Goal: Check status: Check status

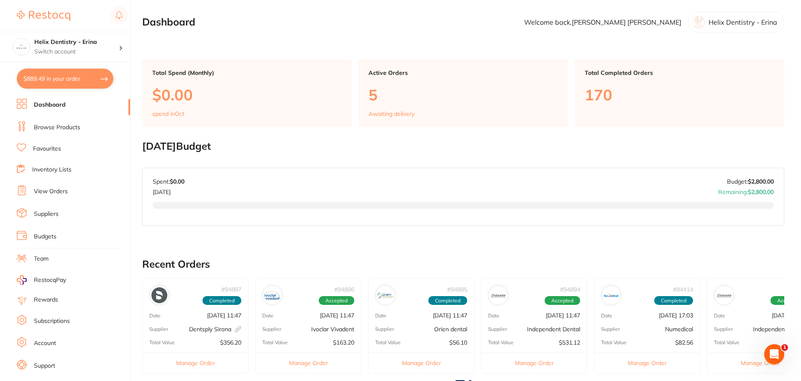
click at [77, 127] on link "Browse Products" at bounding box center [57, 127] width 46 height 8
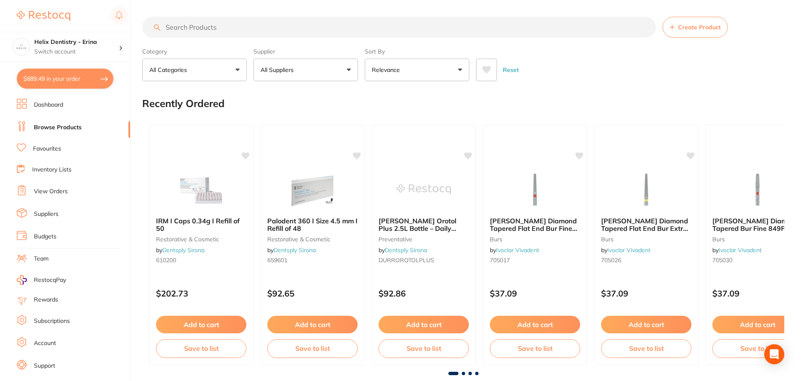
click at [74, 192] on li "View Orders" at bounding box center [73, 191] width 113 height 13
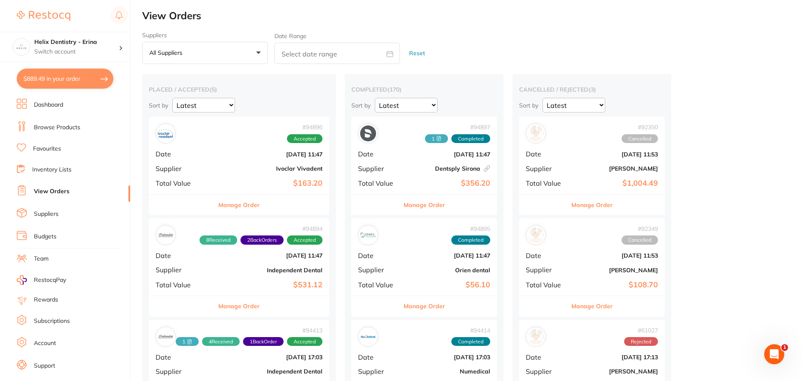
click at [205, 156] on span "Date" at bounding box center [183, 154] width 54 height 8
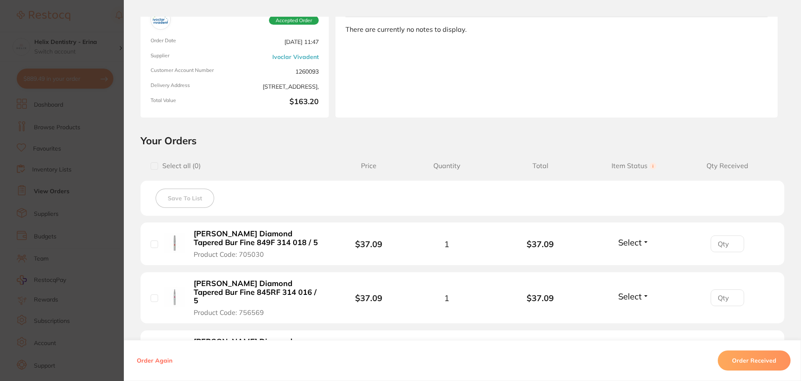
scroll to position [126, 0]
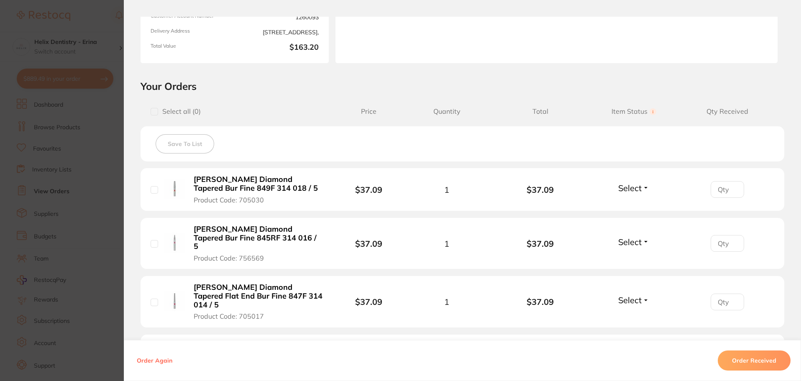
click at [93, 179] on section "Order ID: Restocq- 94896 Order Information Accepted Order Order Date [DATE] 11:…" at bounding box center [400, 190] width 801 height 381
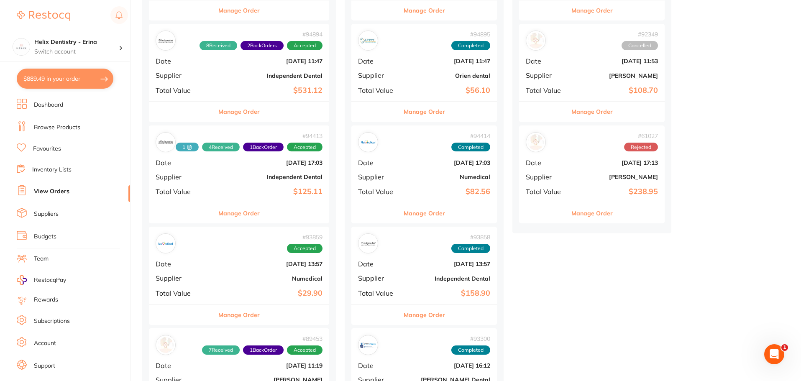
scroll to position [209, 0]
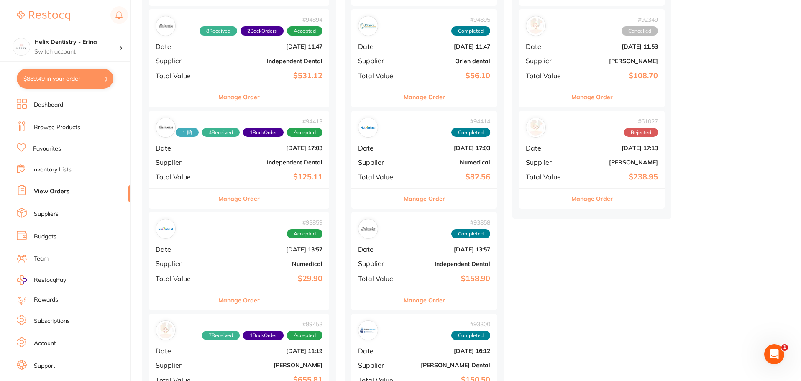
click at [235, 170] on div "# 94413 1 4 Received 1 Back Order Accepted Date [DATE] 17:03 Supplier Independe…" at bounding box center [239, 149] width 180 height 77
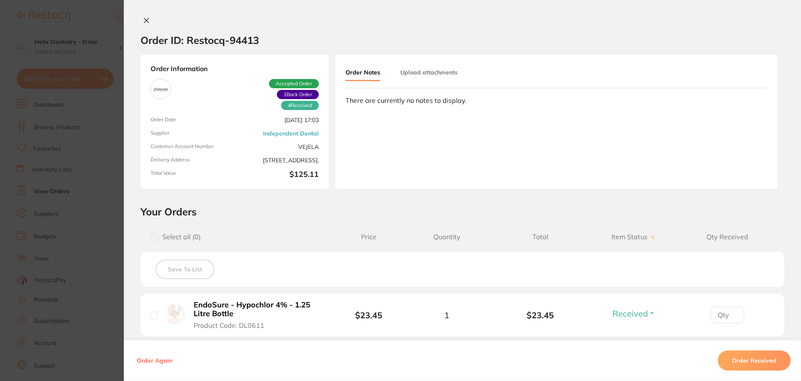
click at [108, 235] on section "Order ID: Restocq- 94413 Order Information 4 Received 1 Back Order Accepted Ord…" at bounding box center [400, 190] width 801 height 381
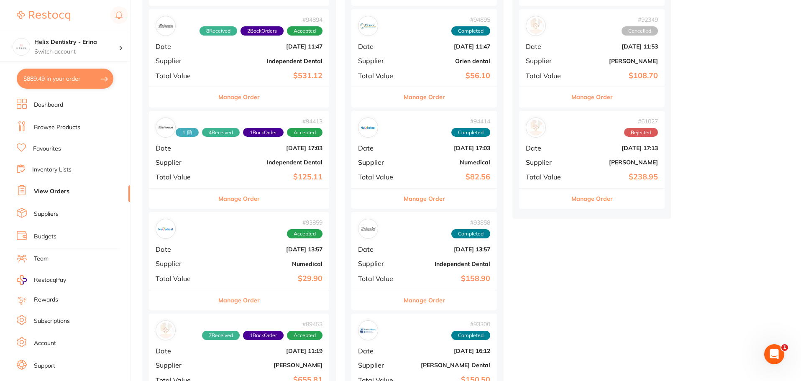
scroll to position [335, 0]
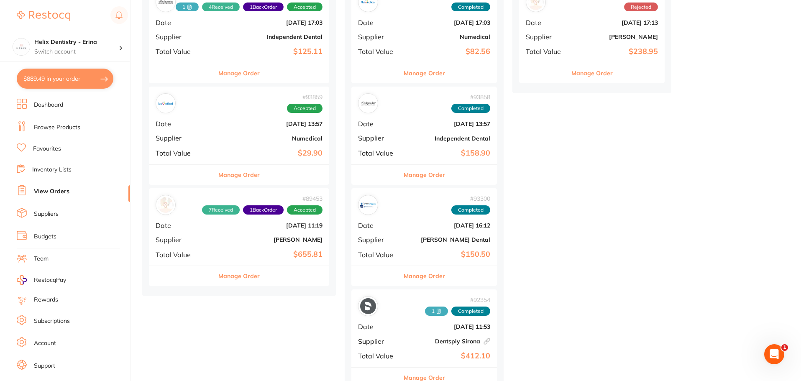
click at [231, 249] on div "# 89453 7 Received 1 Back Order Accepted Date [DATE] 11:19 Supplier [PERSON_NAM…" at bounding box center [239, 226] width 180 height 77
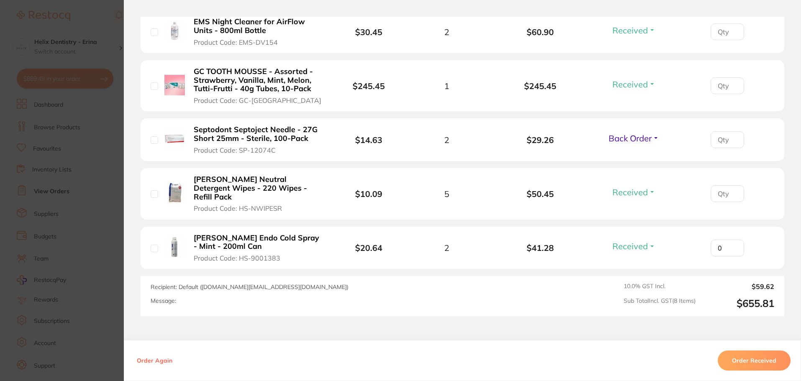
scroll to position [460, 0]
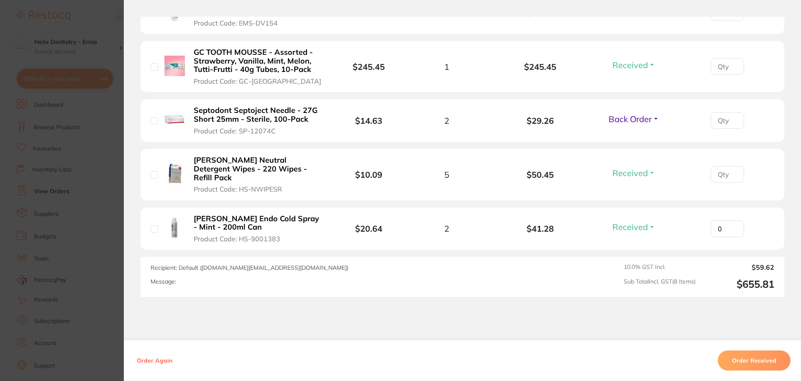
click at [90, 218] on section "Order ID: Restocq- 89453 Order Information 7 Received 1 Back Order Accepted Ord…" at bounding box center [400, 190] width 801 height 381
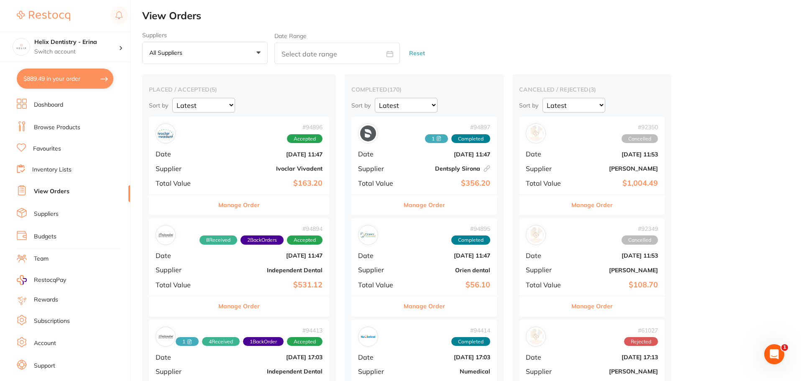
click at [189, 261] on div "# 94894 8 Received 2 Back Orders Accepted Date [DATE] 11:47 Supplier Independen…" at bounding box center [239, 256] width 180 height 77
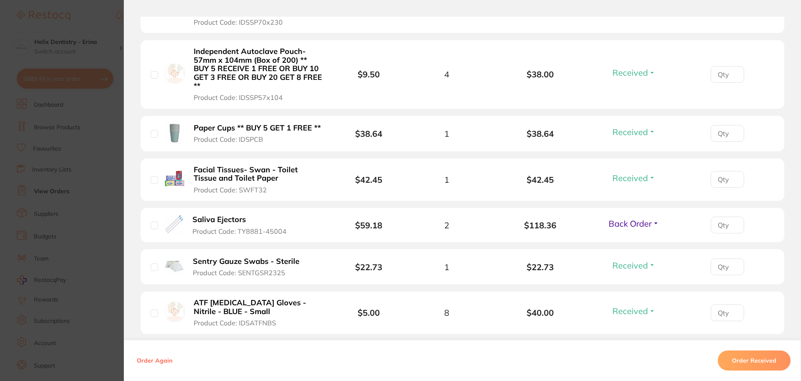
scroll to position [460, 0]
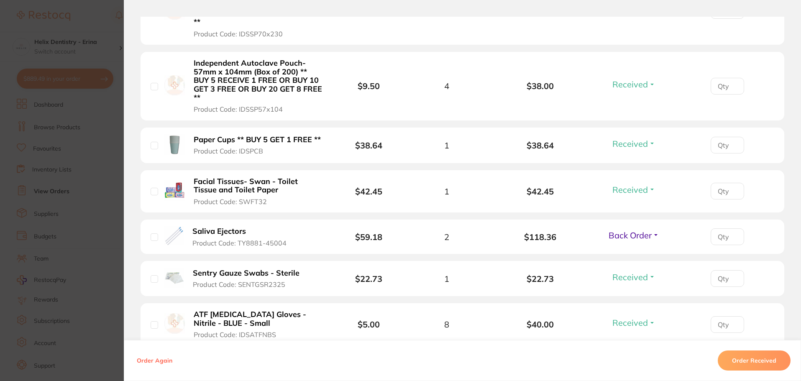
click at [100, 114] on section "Order ID: Restocq- 94894 Order Information 8 Received 2 Back Orders Accepted Or…" at bounding box center [400, 190] width 801 height 381
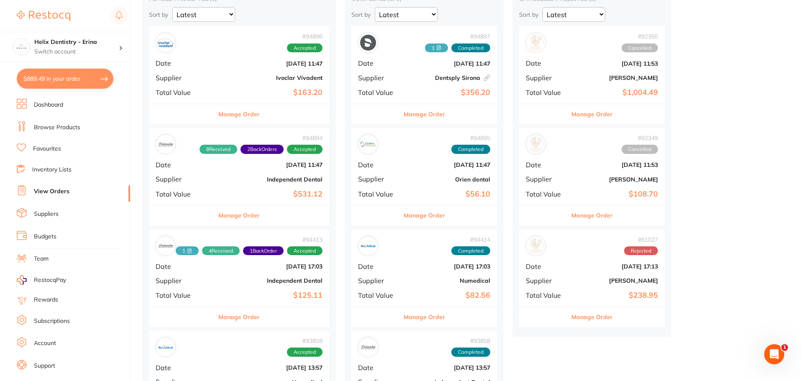
scroll to position [209, 0]
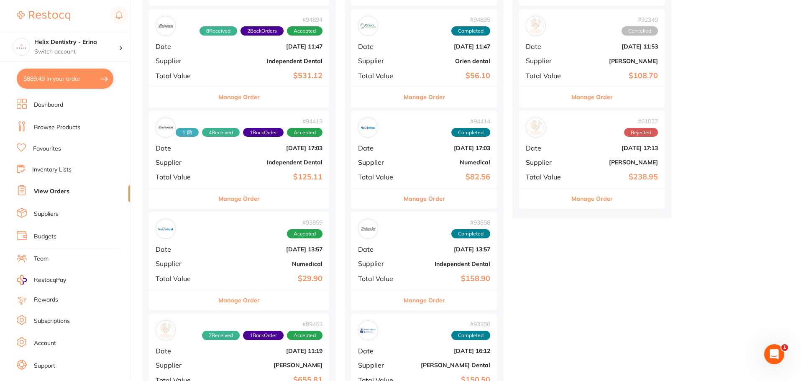
click at [241, 169] on div "# 94413 1 4 Received 1 Back Order Accepted Date [DATE] 17:03 Supplier Independe…" at bounding box center [239, 149] width 180 height 77
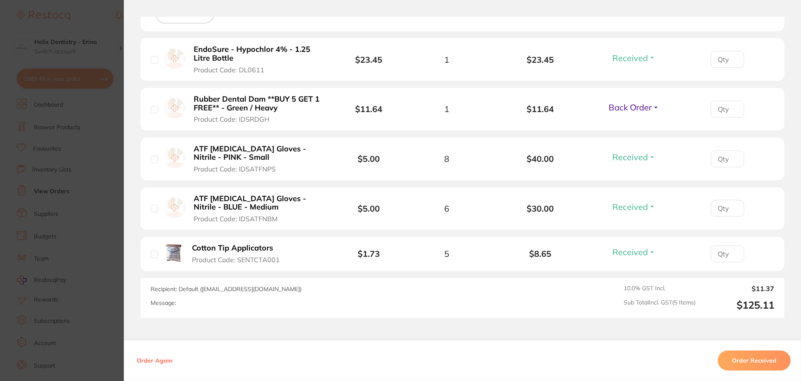
scroll to position [293, 0]
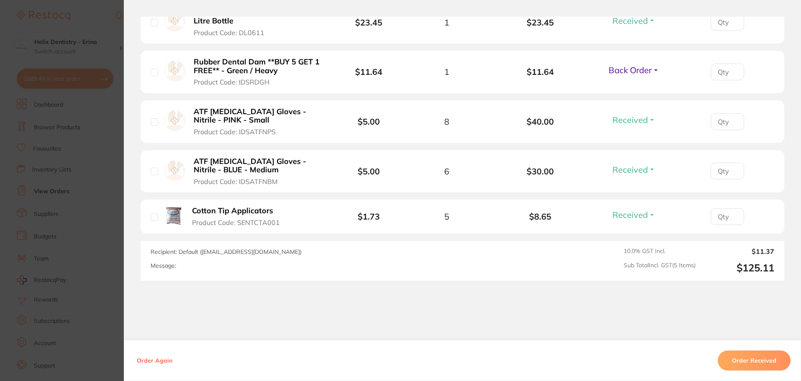
click at [105, 141] on section "Order ID: Restocq- 94413 Order Information 4 Received 1 Back Order Accepted Ord…" at bounding box center [400, 190] width 801 height 381
